Goal: Navigation & Orientation: Find specific page/section

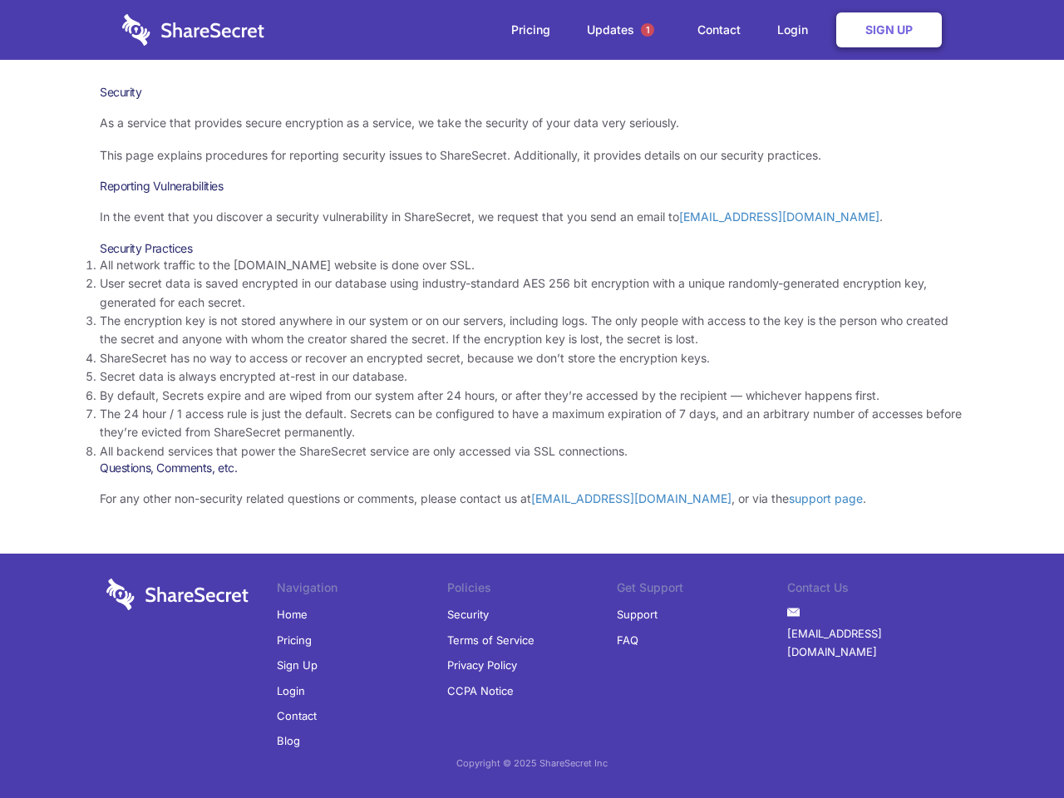
click at [532, 399] on li "By default, Secrets expire and are wiped from our system after 24 hours, or aft…" at bounding box center [532, 396] width 865 height 18
click at [648, 30] on span "1" at bounding box center [647, 29] width 13 height 13
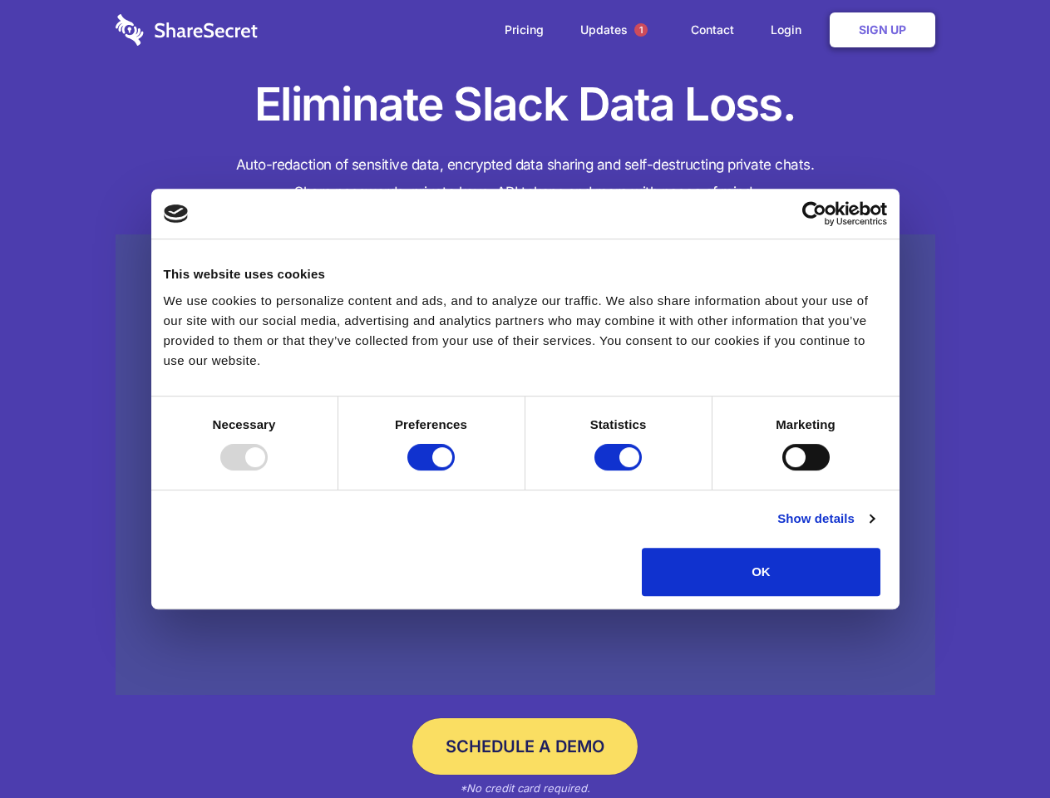
click at [268, 471] on div at bounding box center [243, 457] width 47 height 27
click at [455, 471] on input "Preferences" at bounding box center [430, 457] width 47 height 27
checkbox input "false"
click at [620, 471] on input "Statistics" at bounding box center [617, 457] width 47 height 27
checkbox input "false"
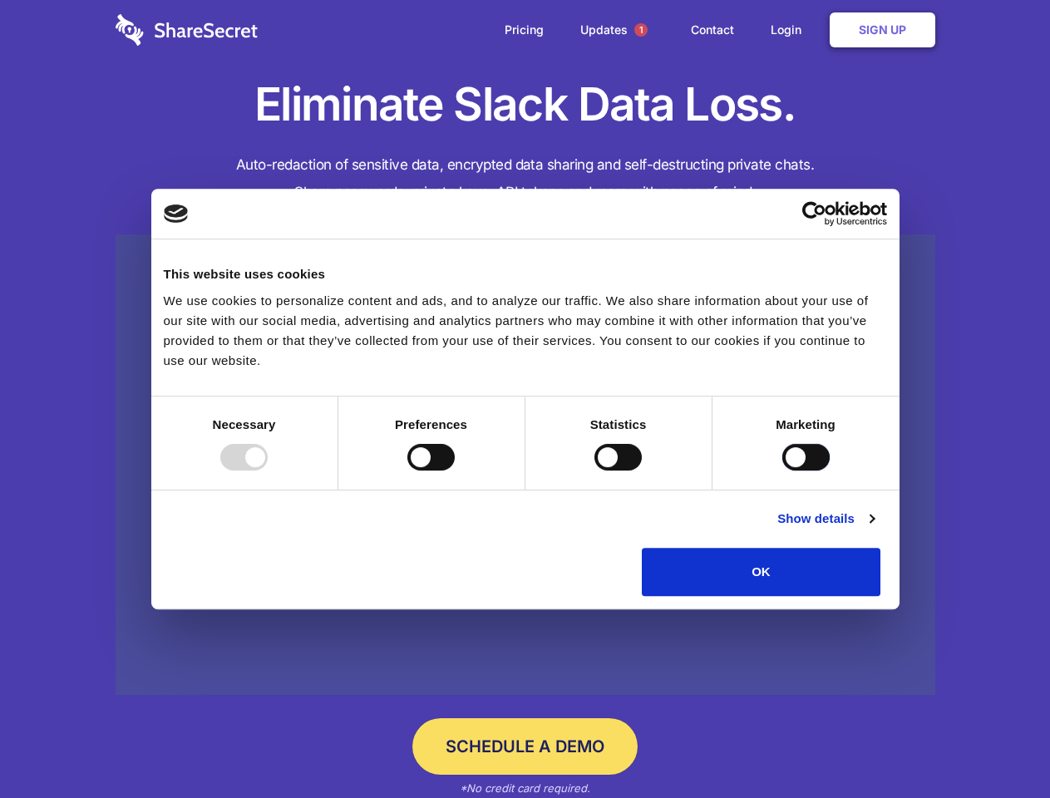
click at [782, 471] on input "Marketing" at bounding box center [805, 457] width 47 height 27
checkbox input "true"
click at [874, 529] on link "Show details" at bounding box center [825, 519] width 96 height 20
click at [0, 0] on li "Necessary 7 Necessary cookies help make a website usable by enabling basic func…" at bounding box center [0, 0] width 0 height 0
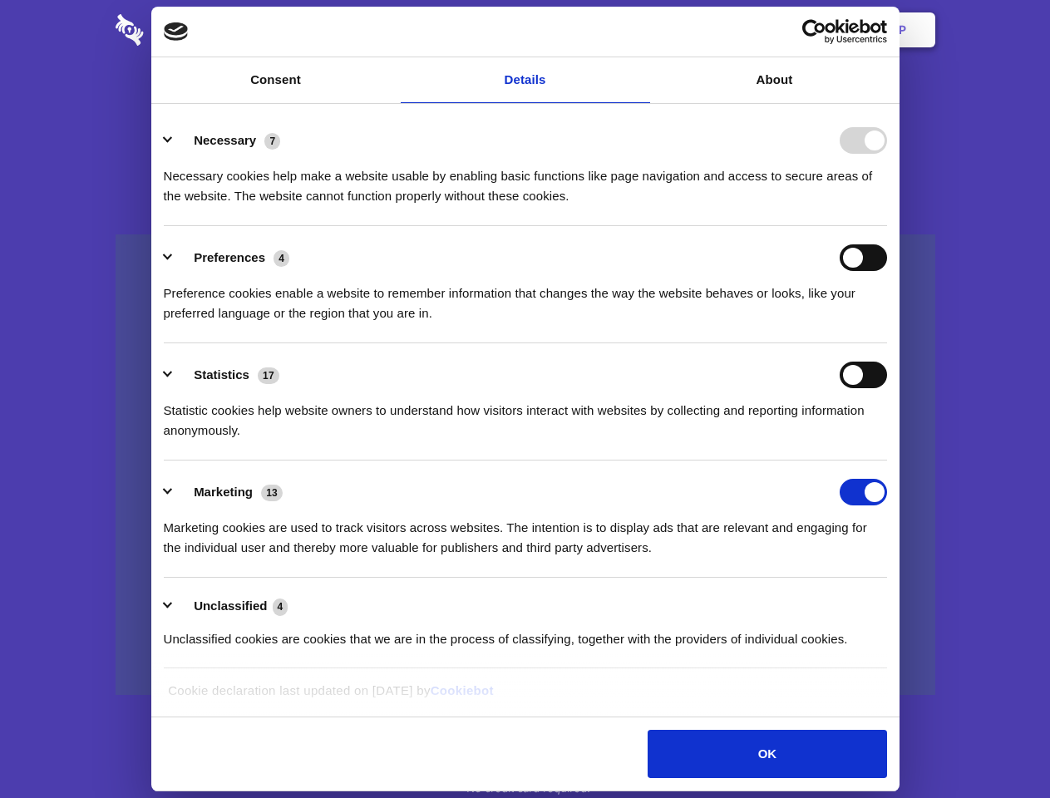
click at [640, 30] on span "1" at bounding box center [640, 29] width 13 height 13
